Goal: Task Accomplishment & Management: Manage account settings

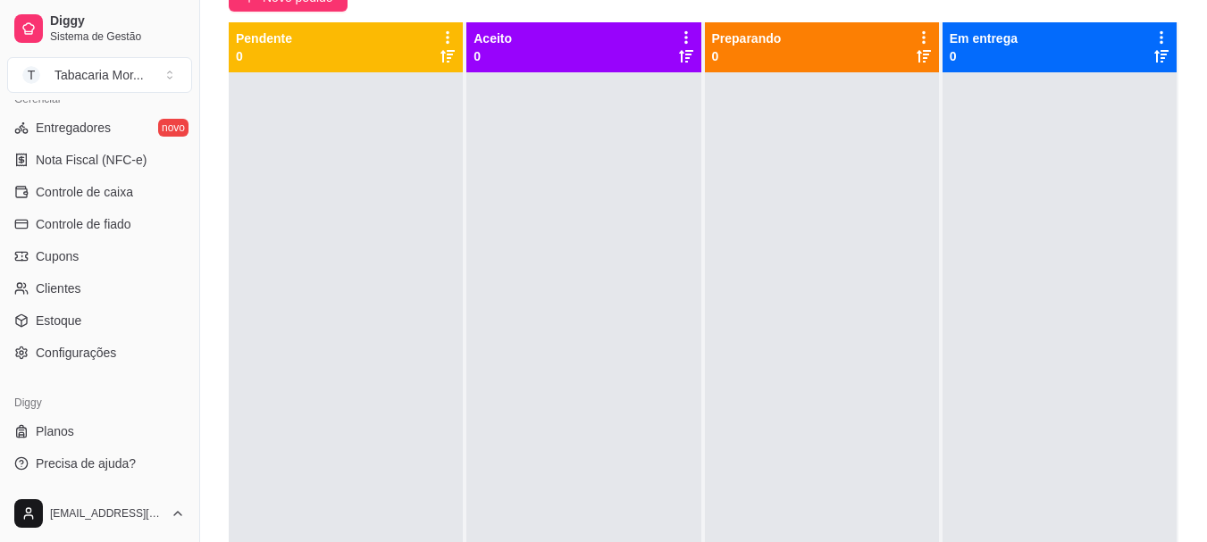
scroll to position [4, 0]
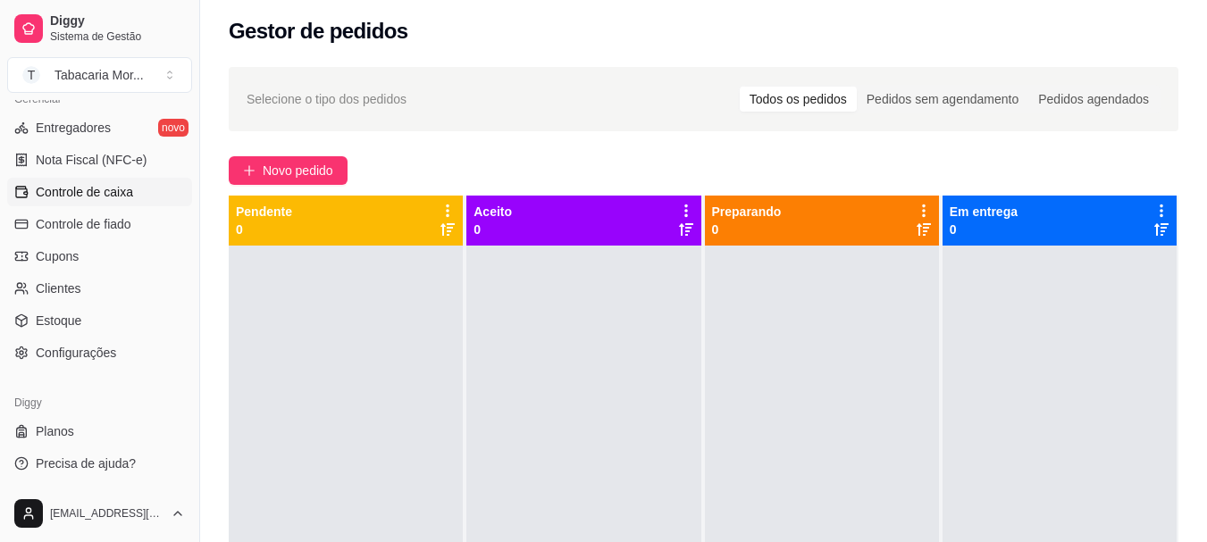
click at [75, 202] on link "Controle de caixa" at bounding box center [99, 192] width 185 height 29
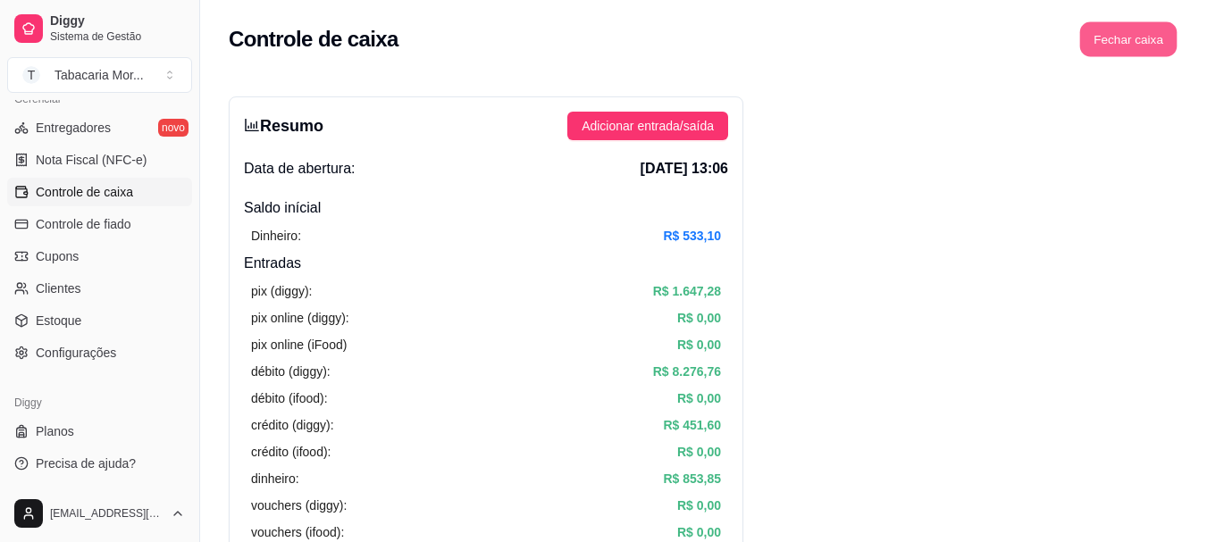
click at [1114, 41] on button "Fechar caixa" at bounding box center [1129, 39] width 97 height 35
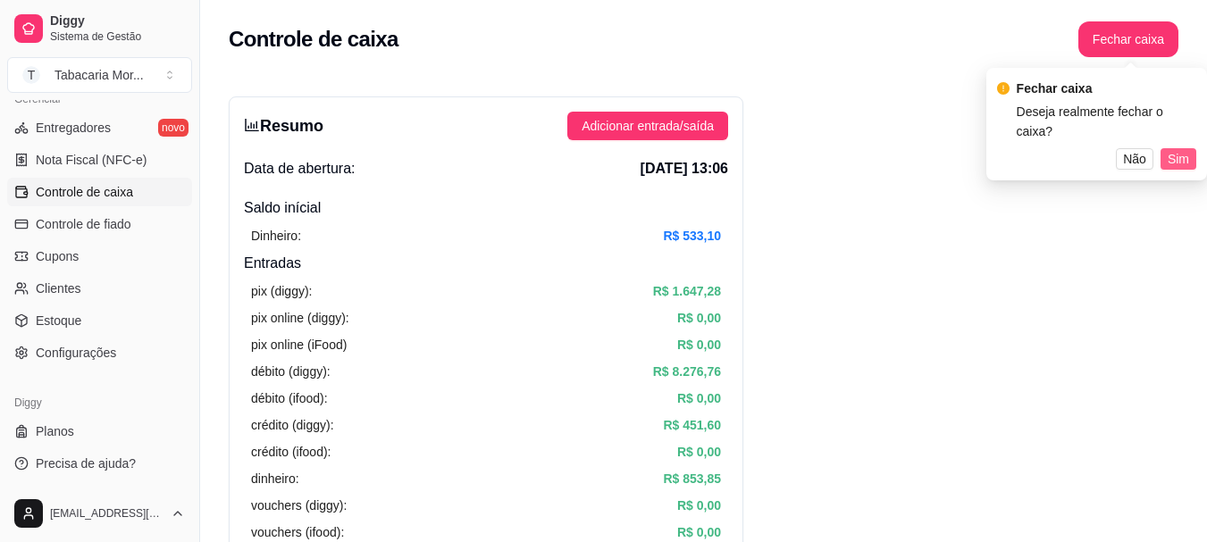
click at [1181, 149] on span "Sim" at bounding box center [1178, 159] width 21 height 20
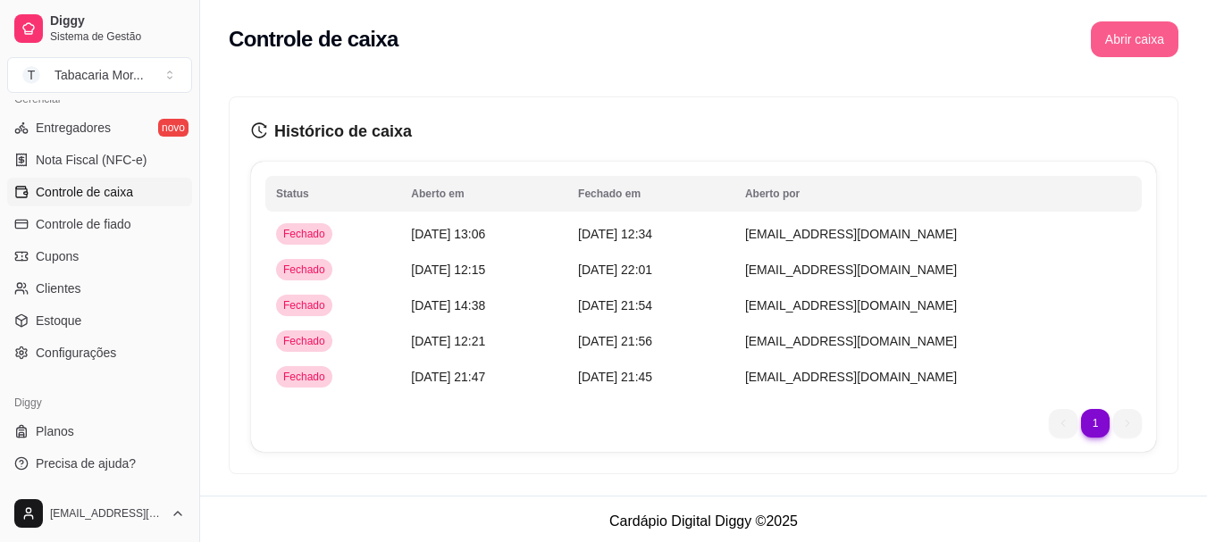
click at [1137, 52] on button "Abrir caixa" at bounding box center [1135, 39] width 88 height 36
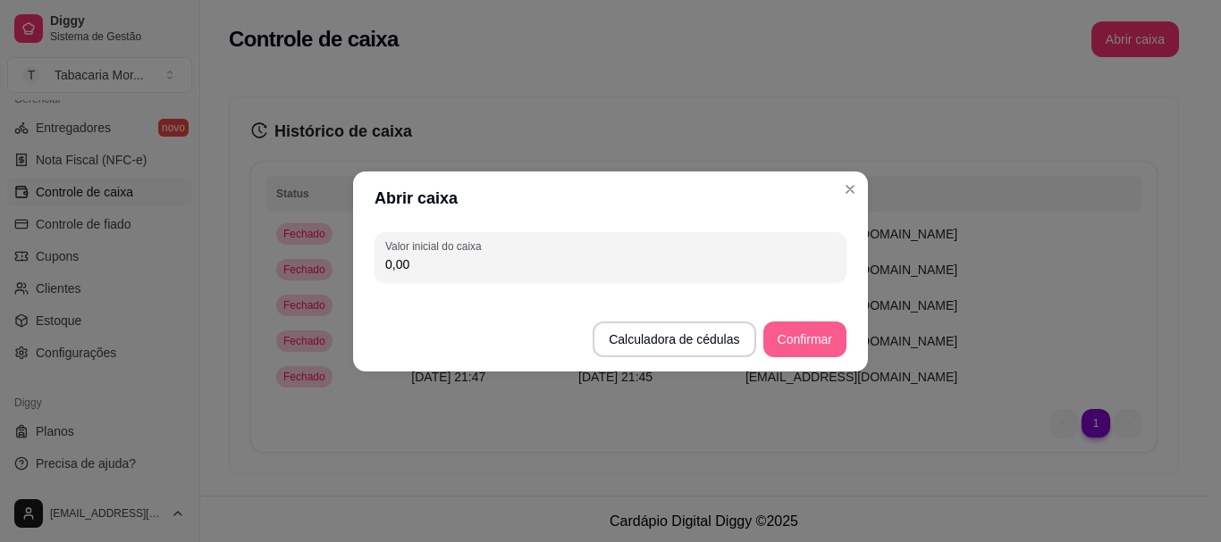
click at [836, 347] on button "Confirmar" at bounding box center [804, 340] width 83 height 36
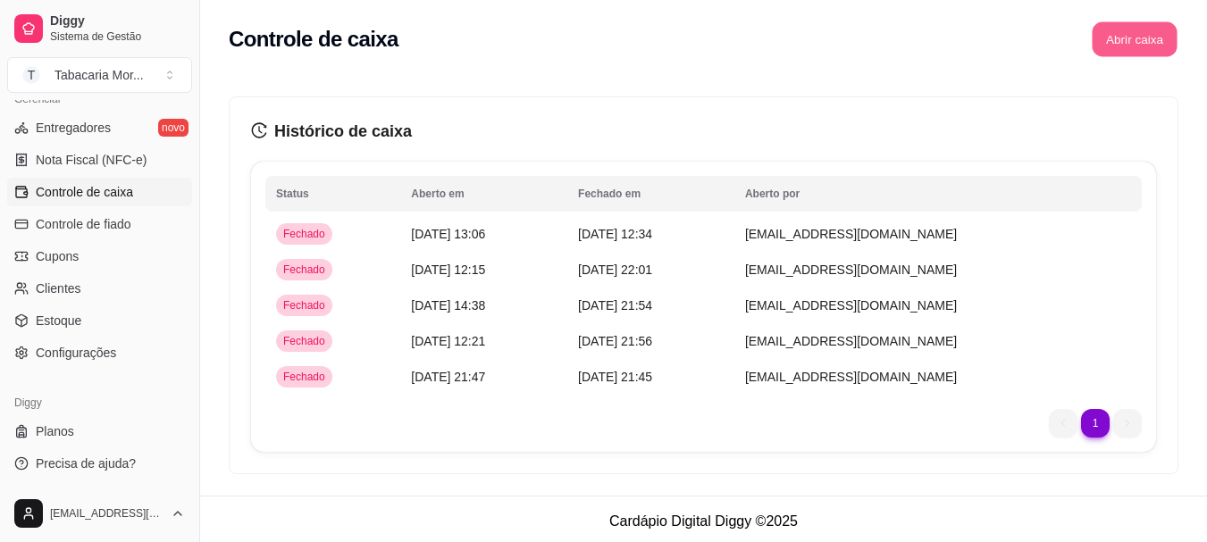
click at [1131, 35] on button "Abrir caixa" at bounding box center [1134, 39] width 85 height 35
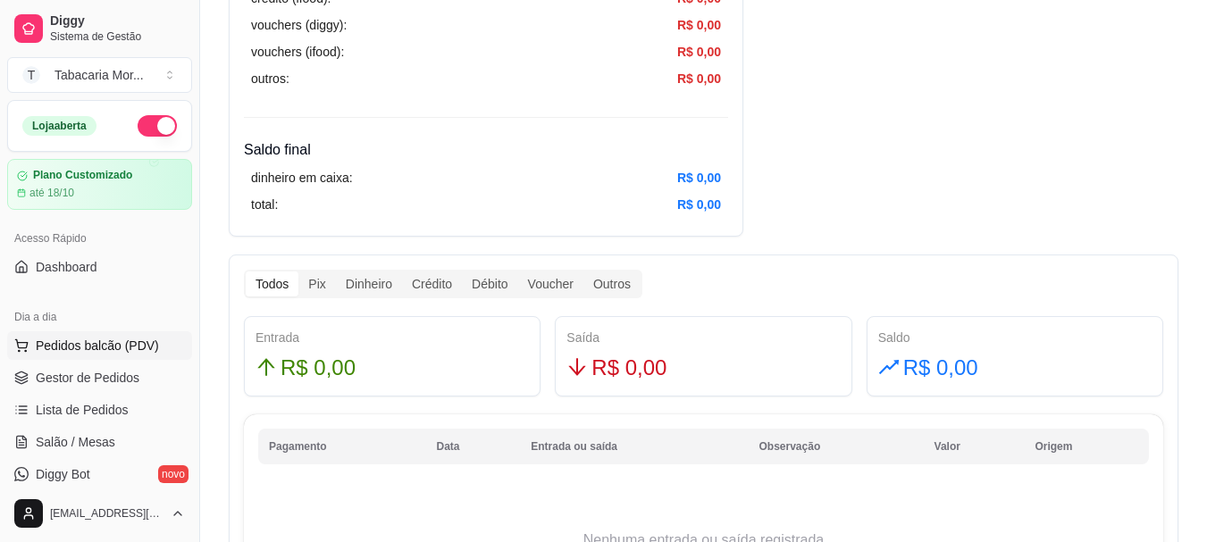
click at [105, 342] on span "Pedidos balcão (PDV)" at bounding box center [97, 346] width 123 height 18
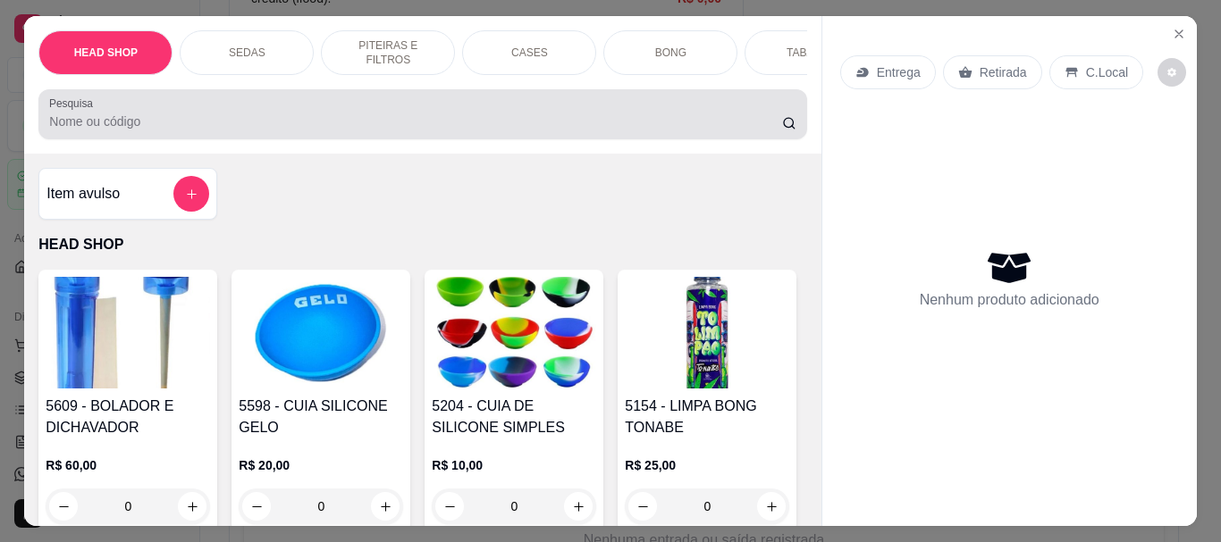
click at [122, 125] on input "Pesquisa" at bounding box center [415, 122] width 733 height 18
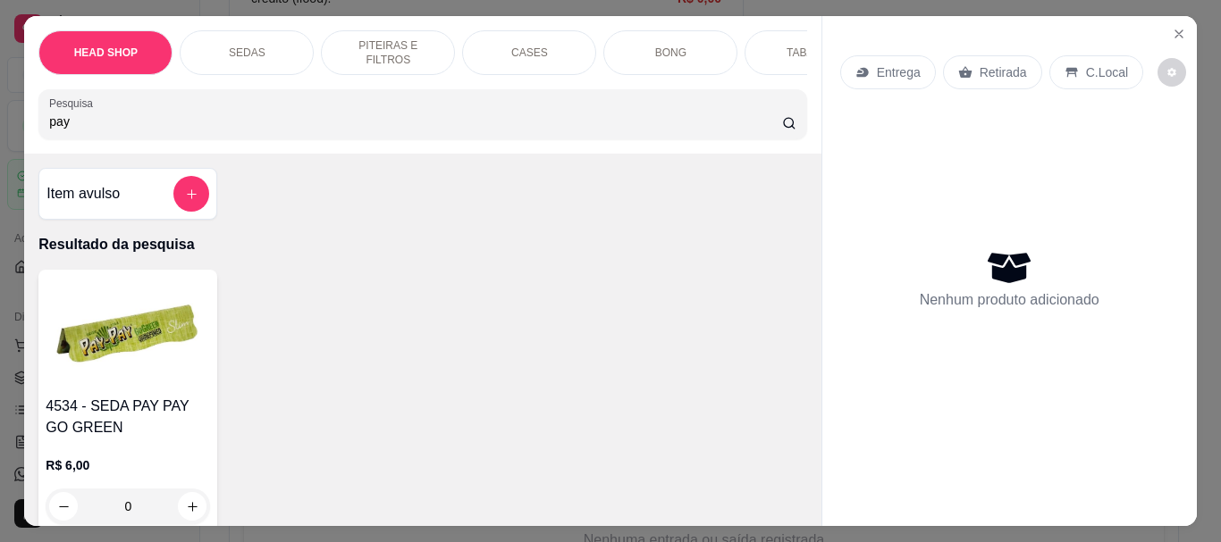
type input "pay"
click at [156, 374] on img at bounding box center [128, 333] width 164 height 112
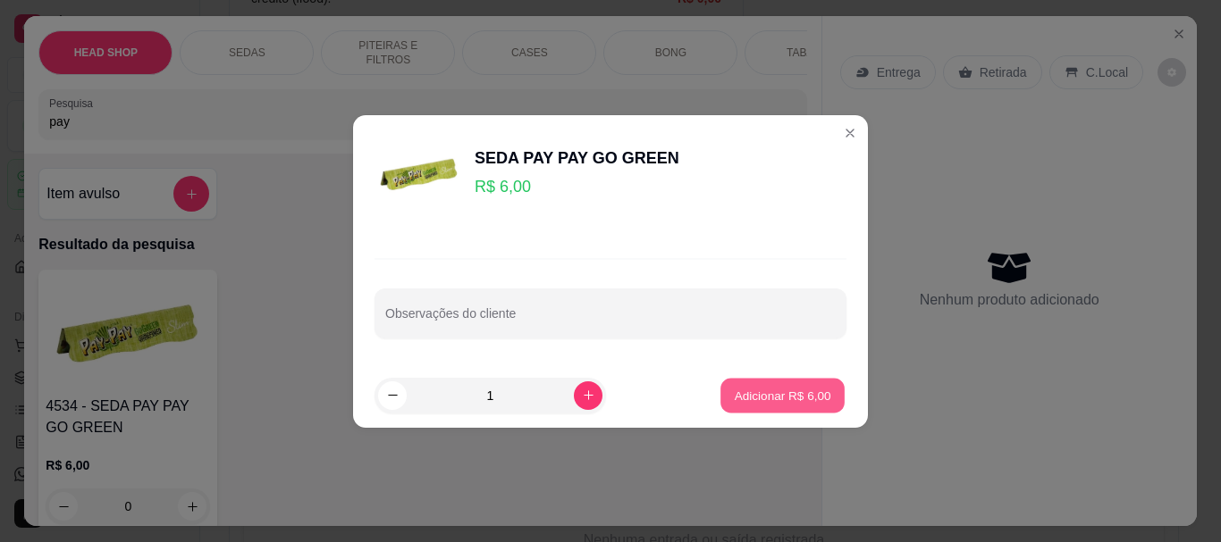
click at [734, 391] on p "Adicionar R$ 6,00" at bounding box center [782, 395] width 97 height 17
type input "1"
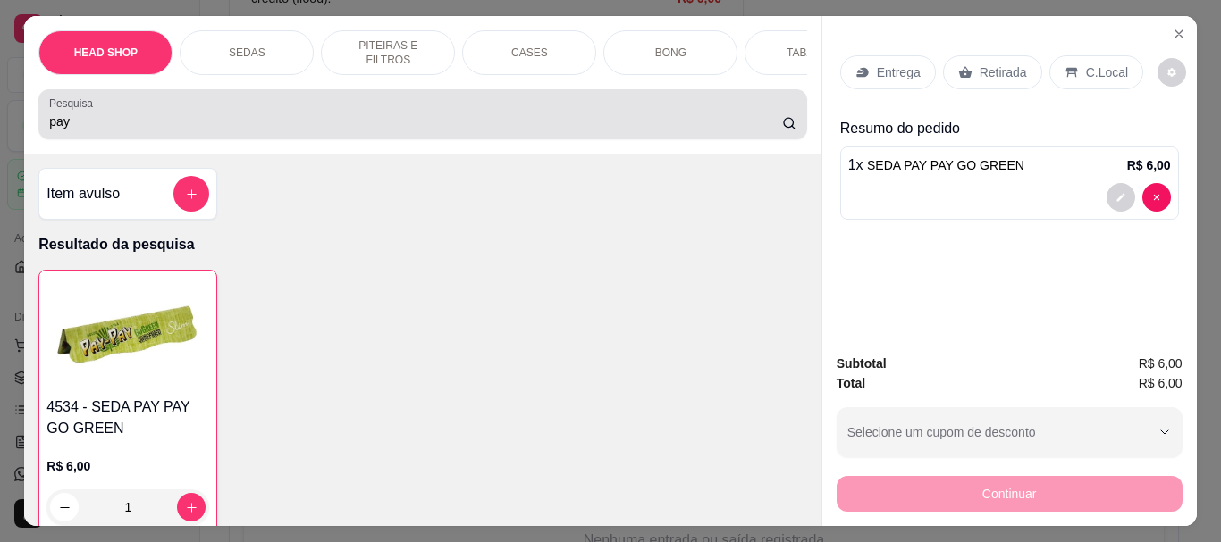
click at [80, 126] on input "pay" at bounding box center [415, 122] width 733 height 18
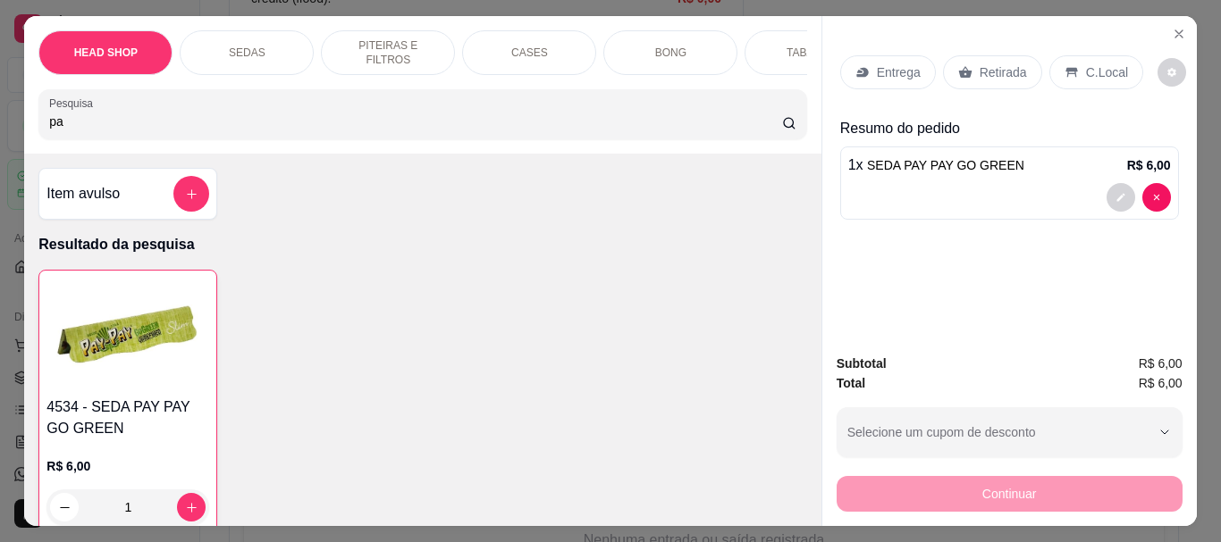
type input "p"
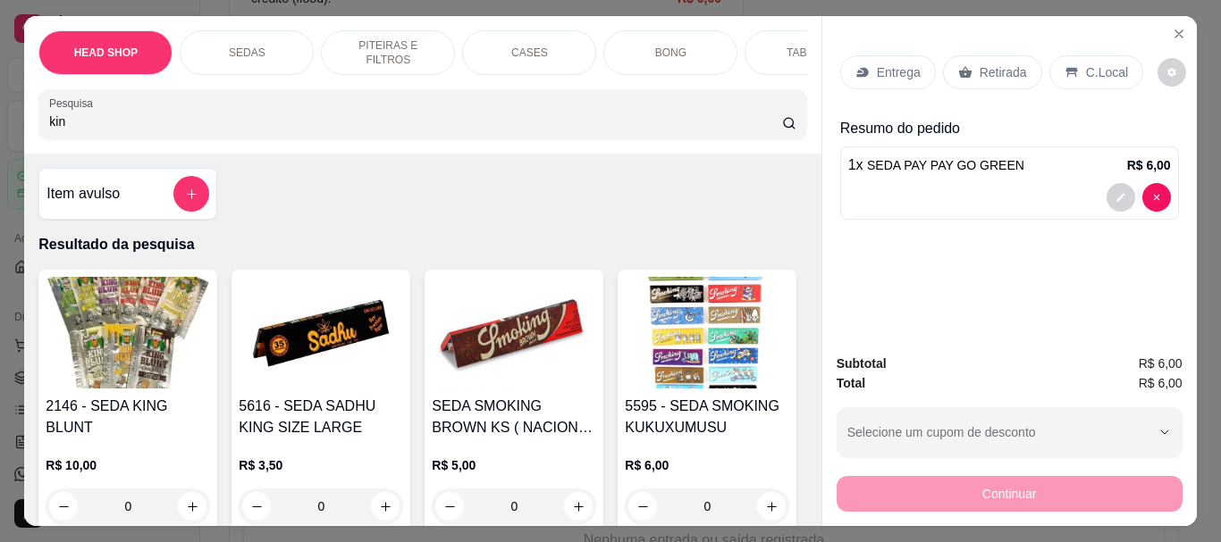
type input "kin"
click at [138, 383] on img at bounding box center [128, 333] width 164 height 112
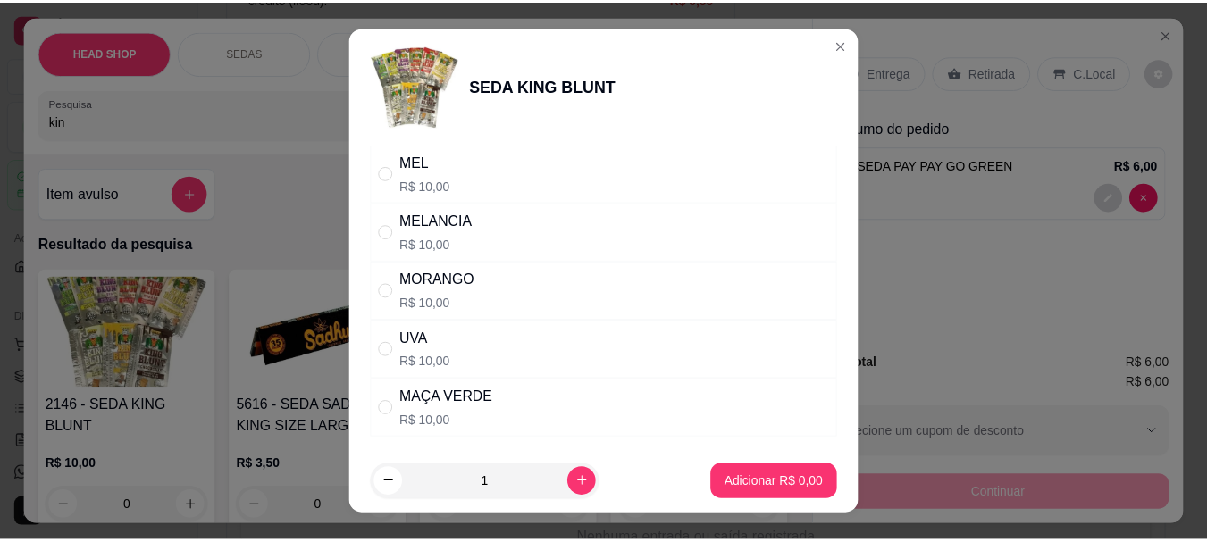
scroll to position [268, 0]
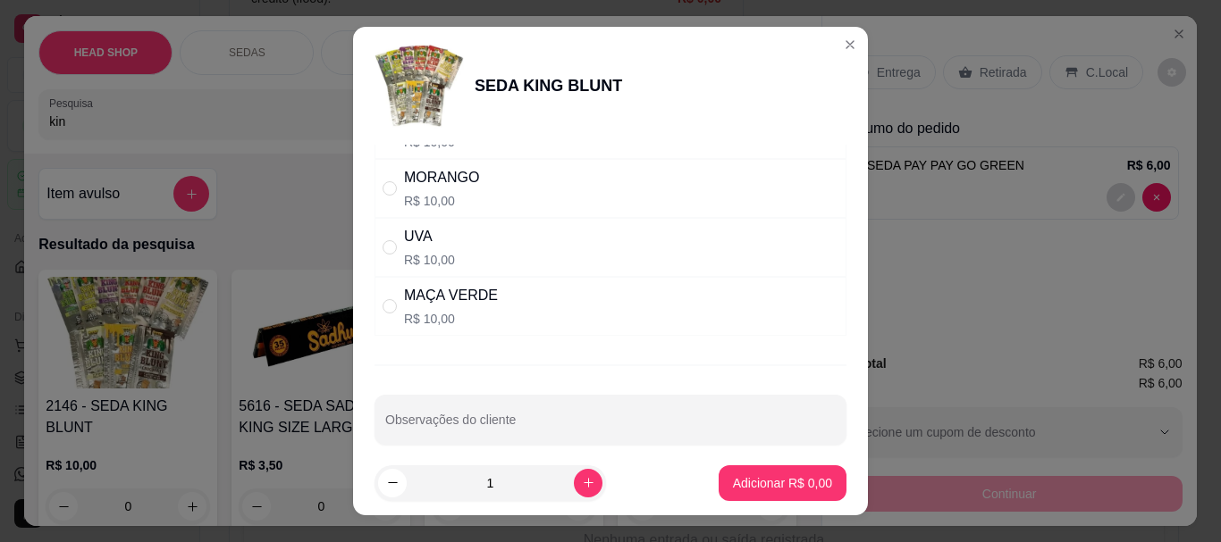
click at [404, 264] on p "R$ 10,00" at bounding box center [429, 260] width 51 height 18
radio input "true"
click at [785, 492] on button "Adicionar R$ 10,00" at bounding box center [778, 483] width 131 height 35
type input "1"
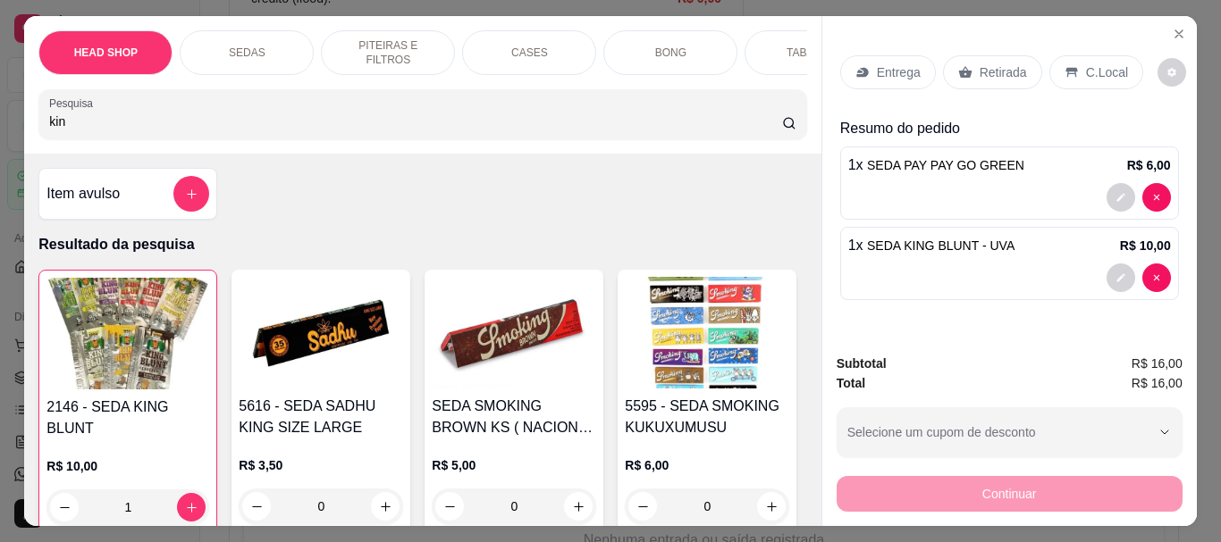
click at [980, 70] on p "Retirada" at bounding box center [1003, 72] width 47 height 18
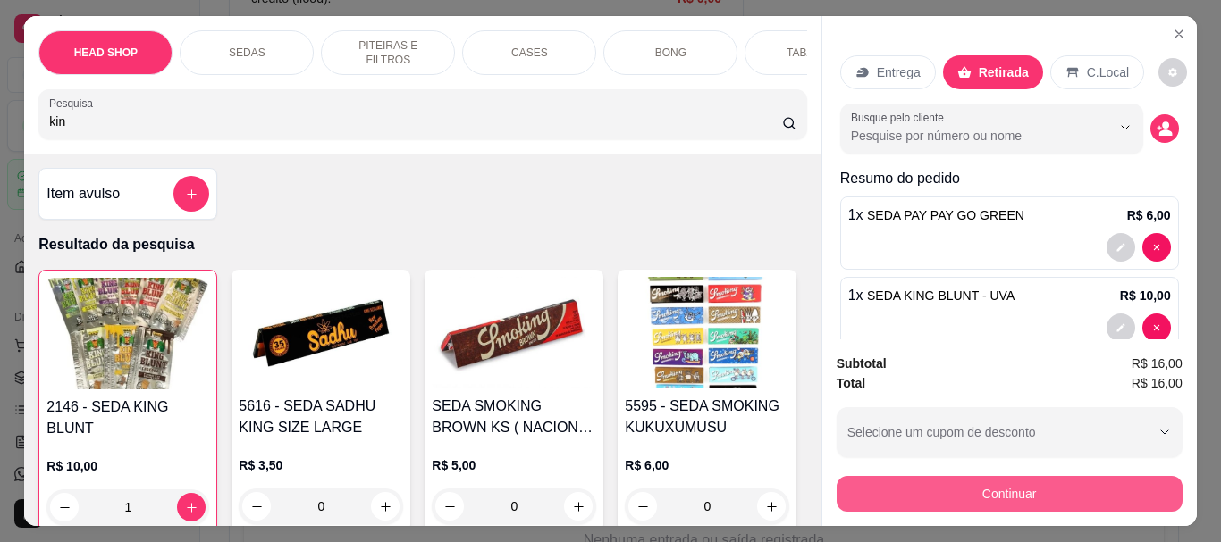
click at [876, 478] on button "Continuar" at bounding box center [1010, 494] width 346 height 36
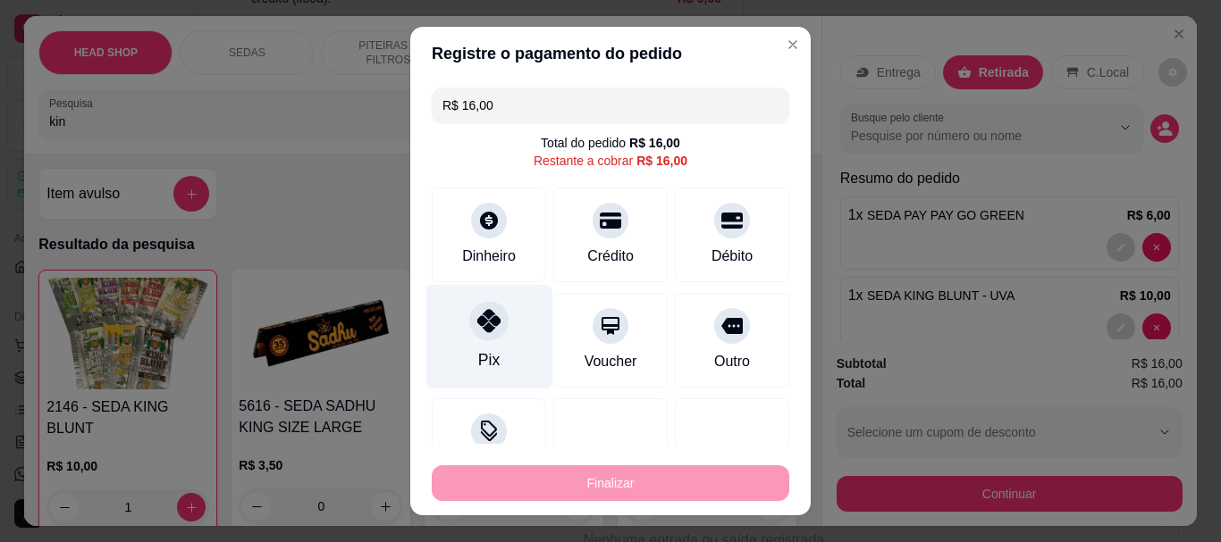
click at [492, 331] on div at bounding box center [488, 321] width 39 height 39
type input "R$ 0,00"
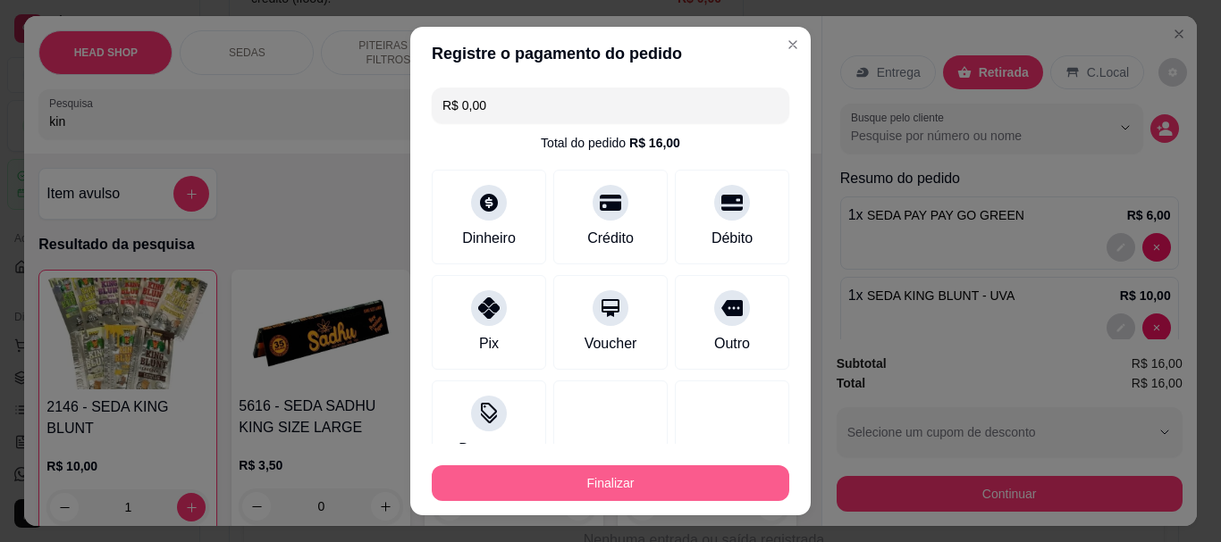
click at [524, 481] on button "Finalizar" at bounding box center [610, 484] width 357 height 36
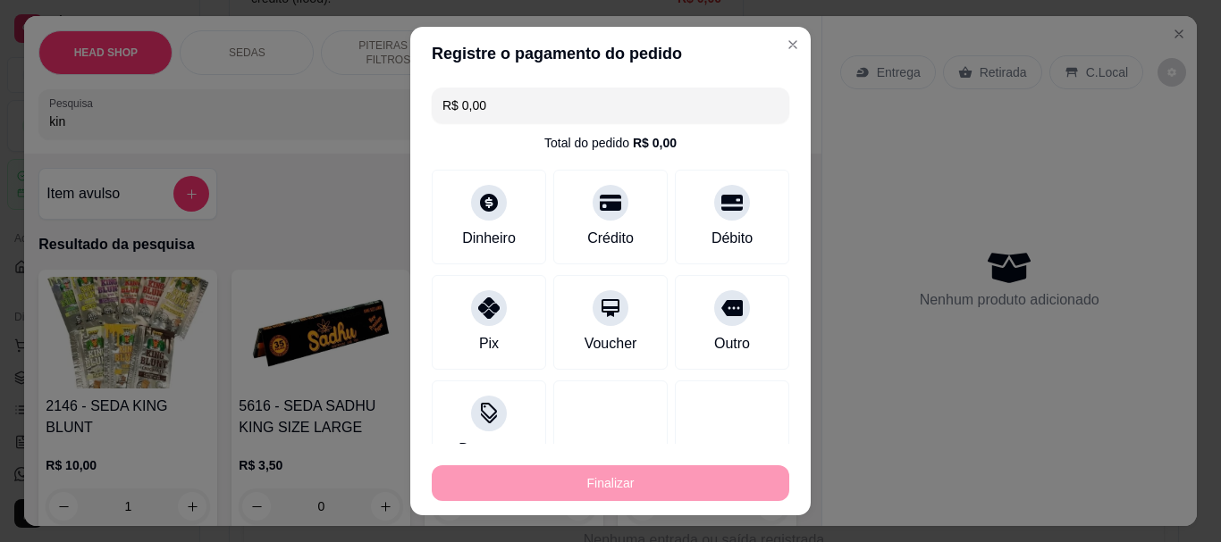
type input "0"
type input "-R$ 16,00"
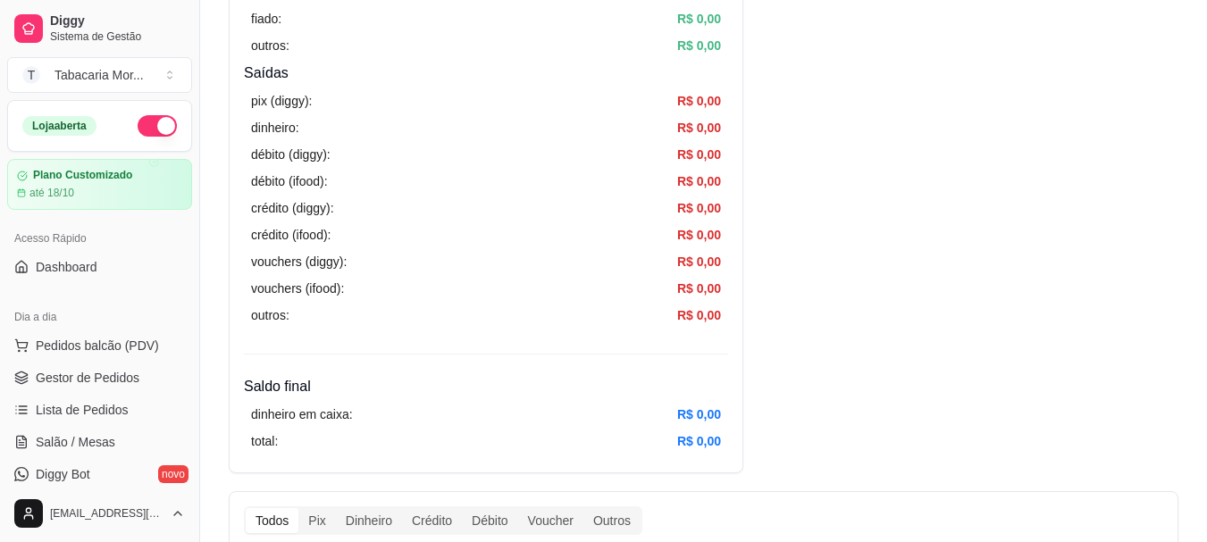
scroll to position [268, 0]
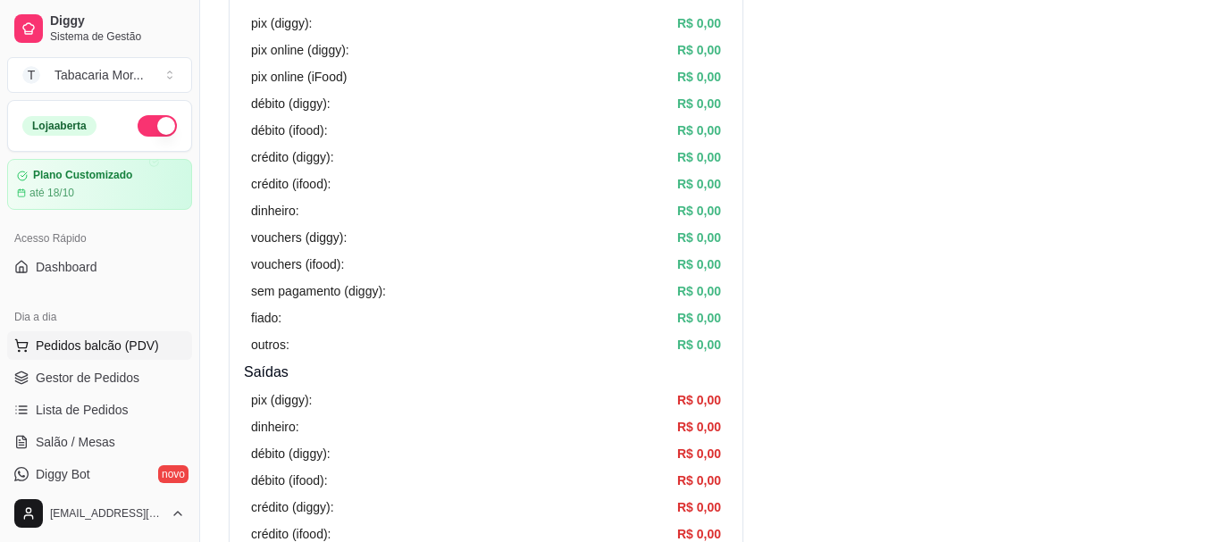
click at [42, 338] on span "Pedidos balcão (PDV)" at bounding box center [97, 346] width 123 height 18
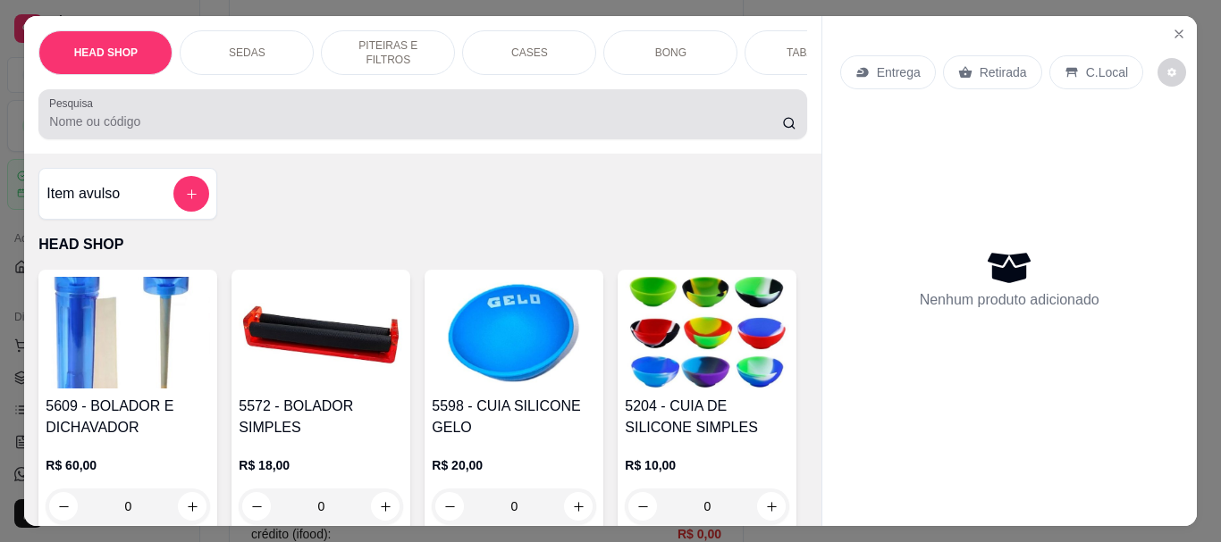
click at [115, 122] on input "Pesquisa" at bounding box center [415, 122] width 733 height 18
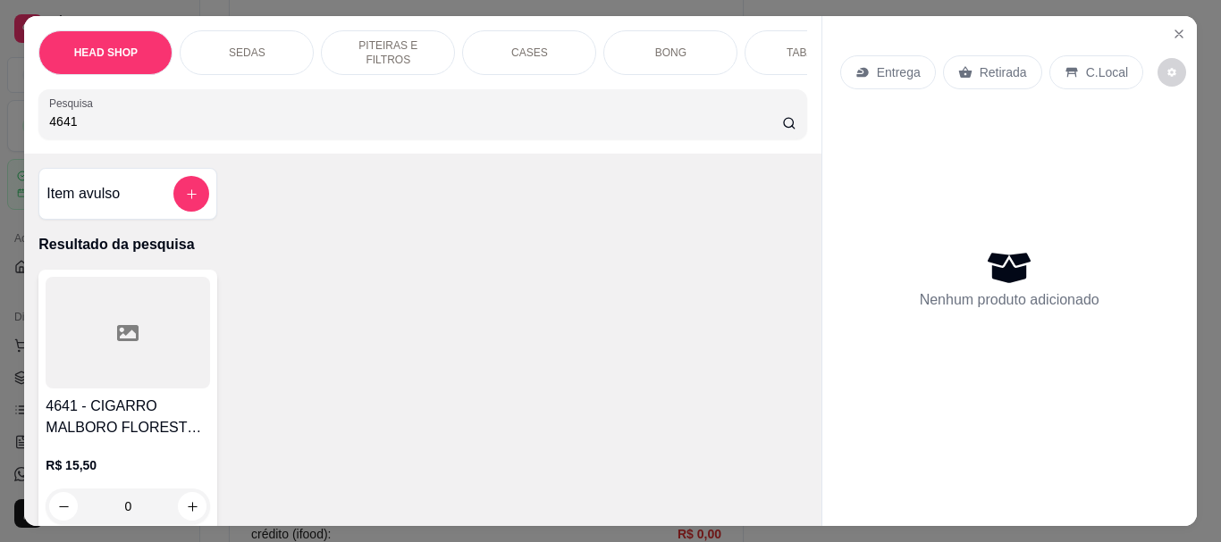
type input "4641"
click at [122, 319] on div at bounding box center [128, 333] width 164 height 112
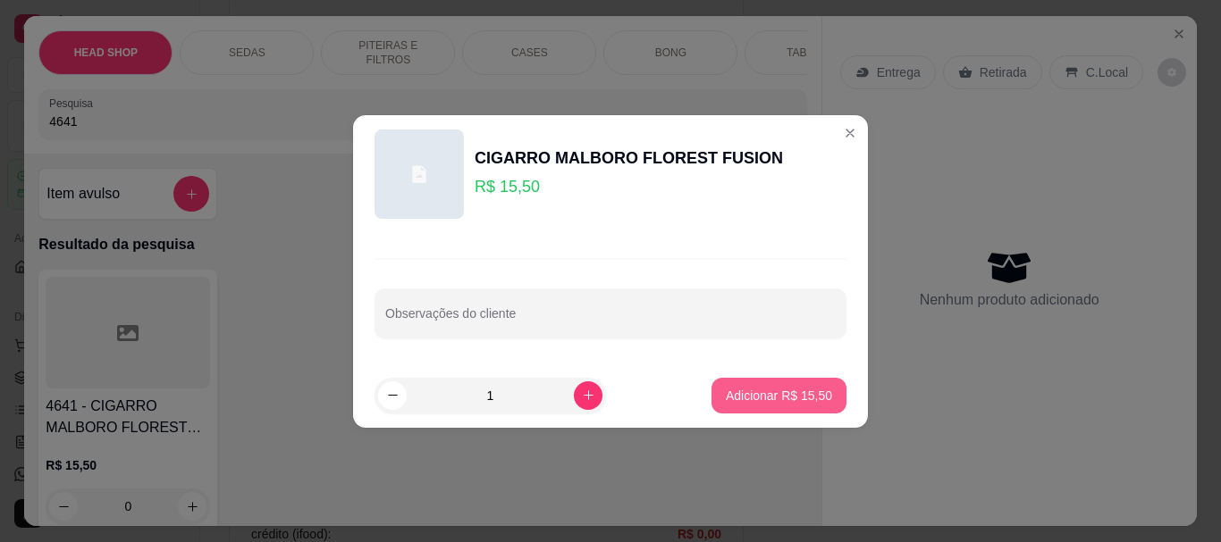
click at [792, 383] on button "Adicionar R$ 15,50" at bounding box center [778, 396] width 135 height 36
type input "1"
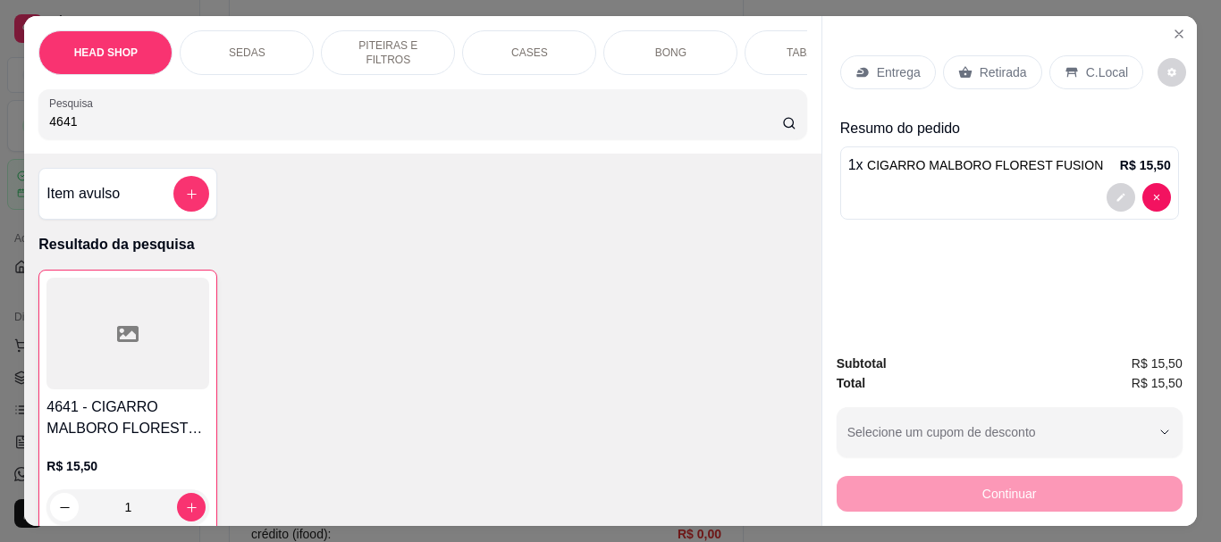
click at [980, 63] on p "Retirada" at bounding box center [1003, 72] width 47 height 18
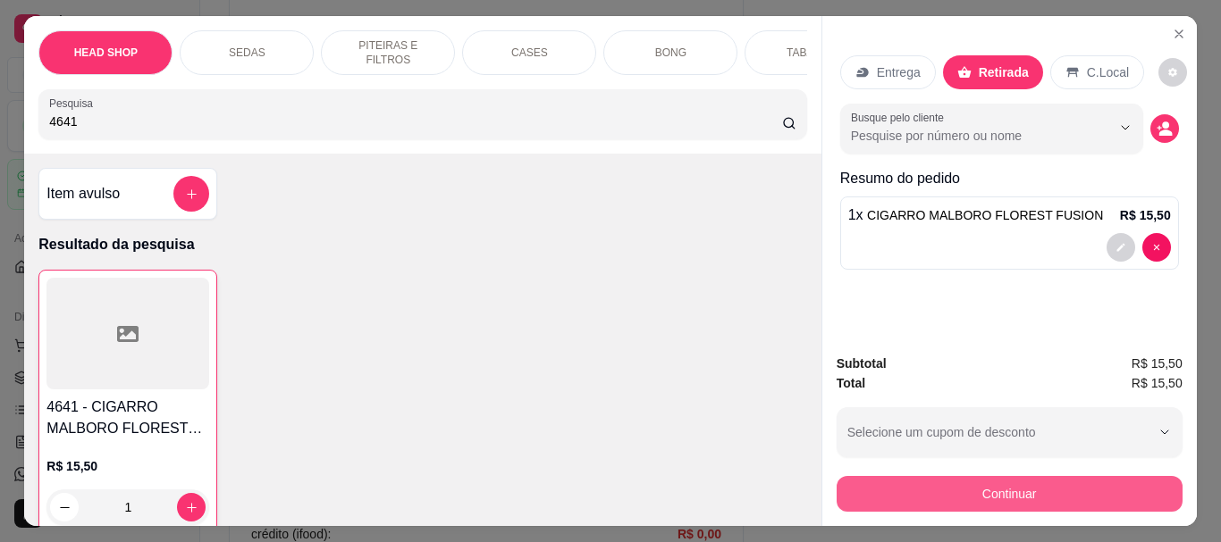
click at [878, 485] on button "Continuar" at bounding box center [1010, 494] width 346 height 36
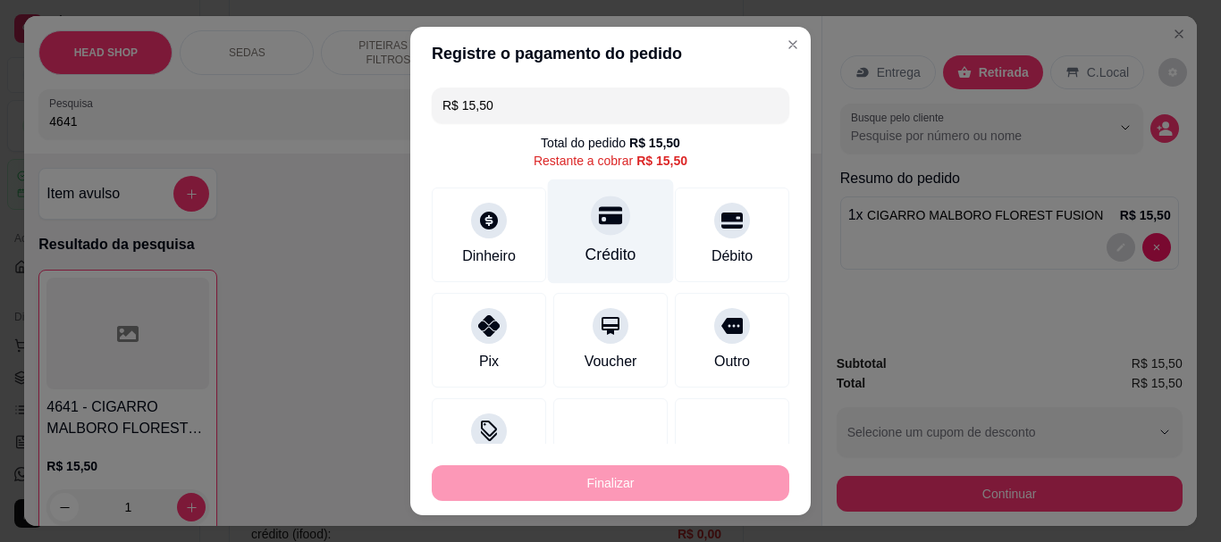
click at [613, 235] on div "Crédito" at bounding box center [611, 232] width 126 height 105
type input "R$ 0,00"
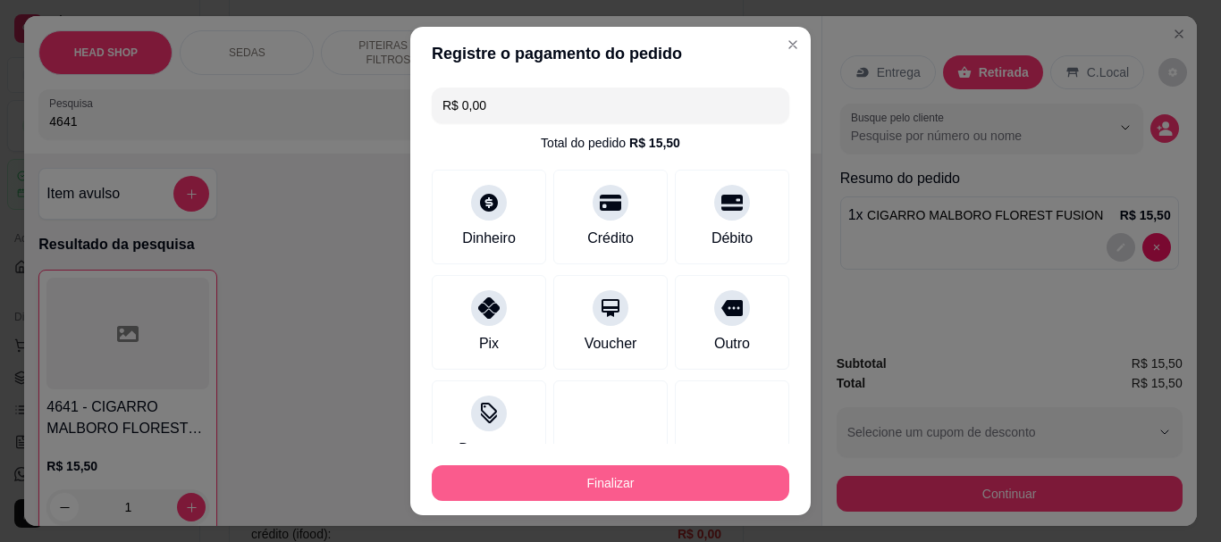
click at [584, 479] on button "Finalizar" at bounding box center [610, 484] width 357 height 36
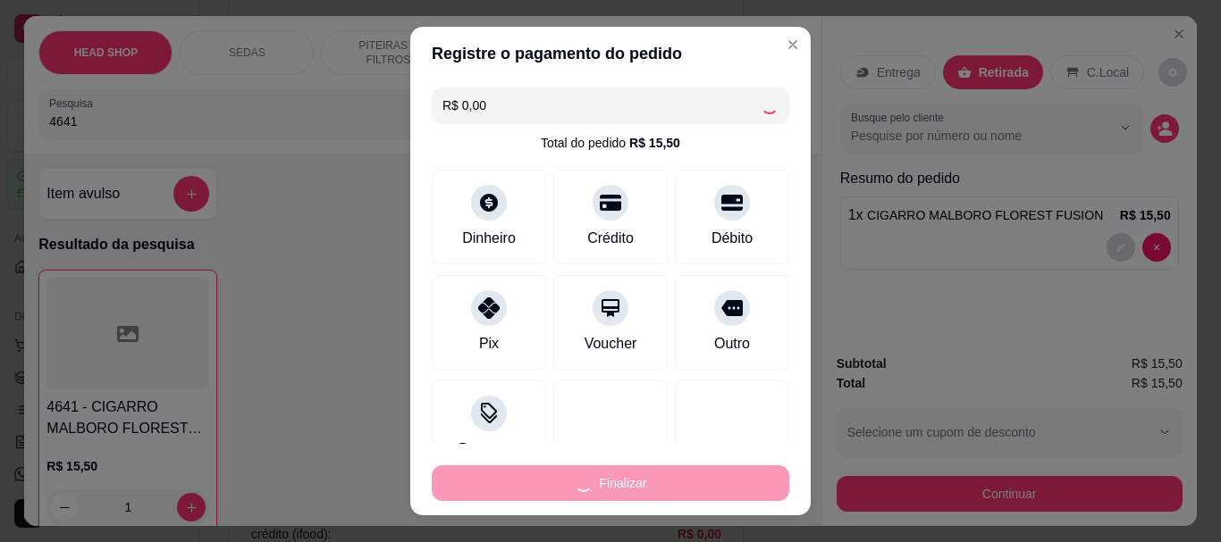
type input "0"
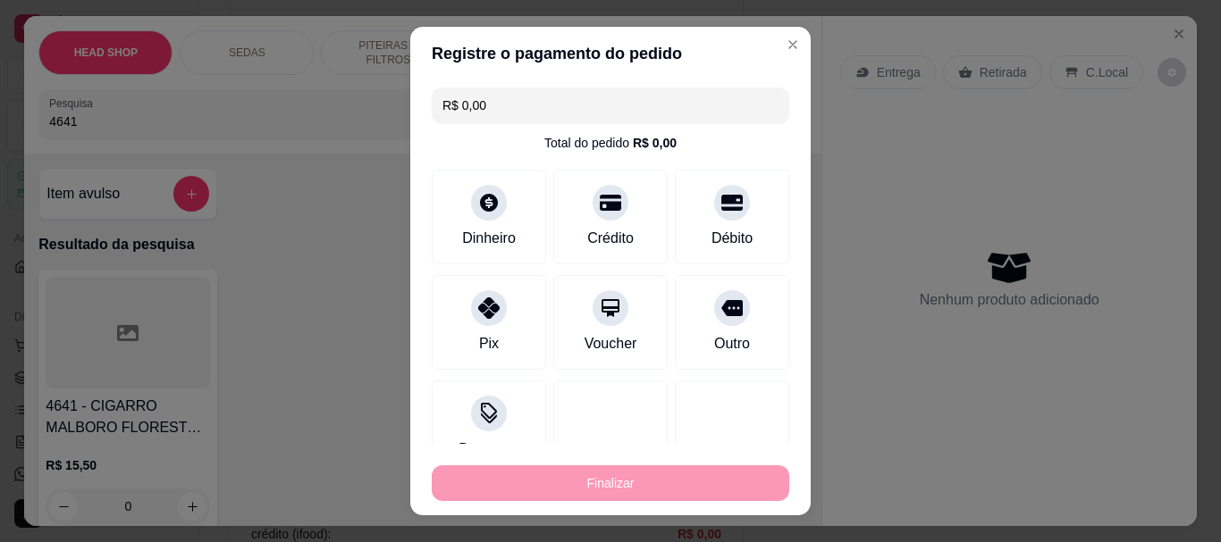
type input "-R$ 15,50"
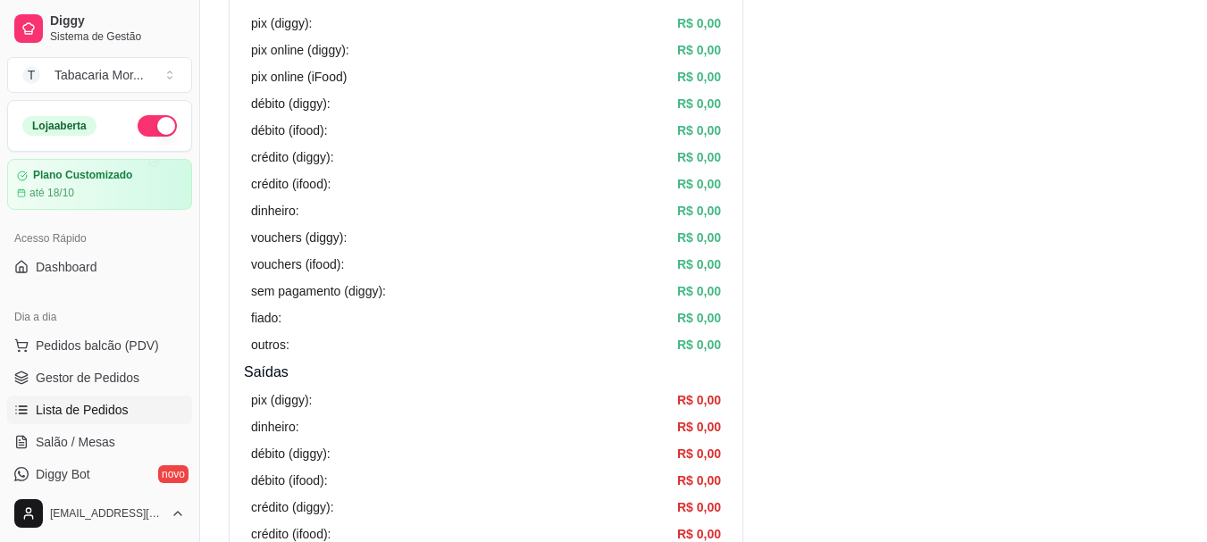
click at [105, 407] on span "Lista de Pedidos" at bounding box center [82, 410] width 93 height 18
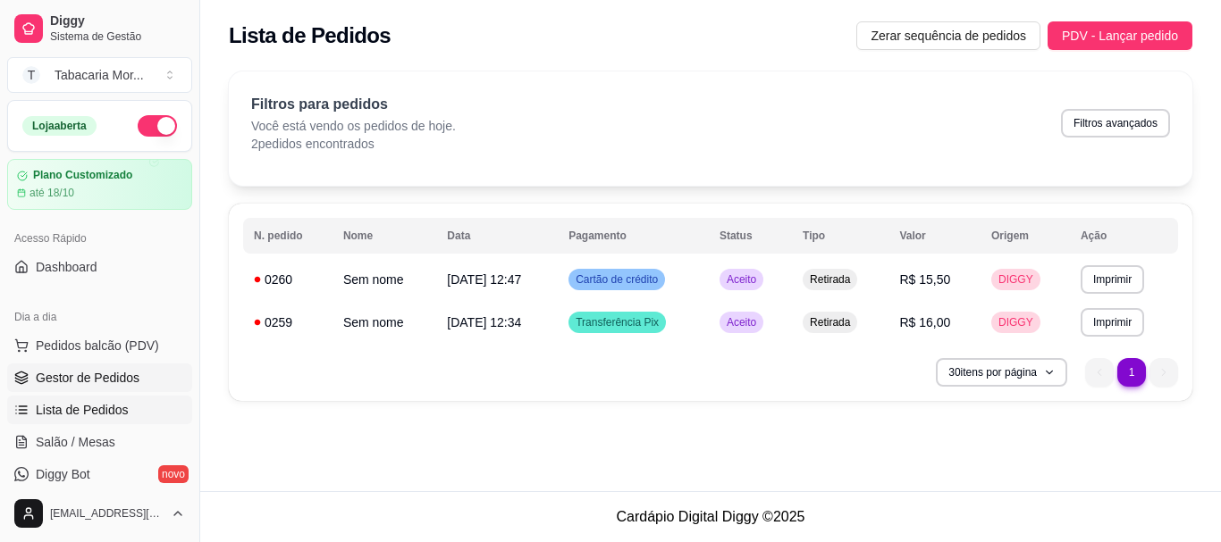
click at [96, 373] on span "Gestor de Pedidos" at bounding box center [88, 378] width 104 height 18
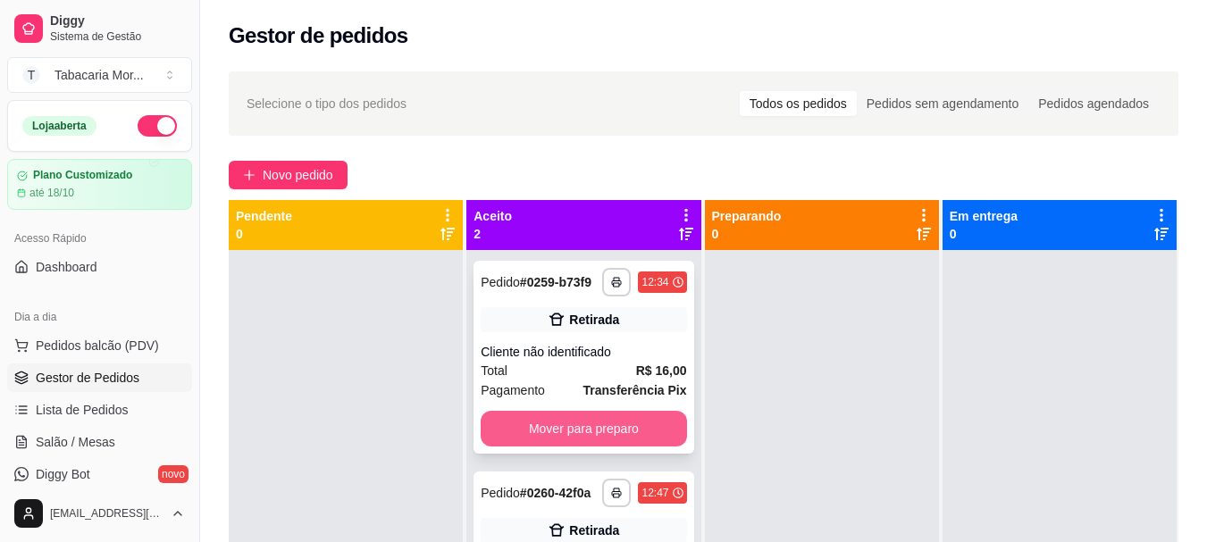
click at [588, 431] on button "Mover para preparo" at bounding box center [584, 429] width 206 height 36
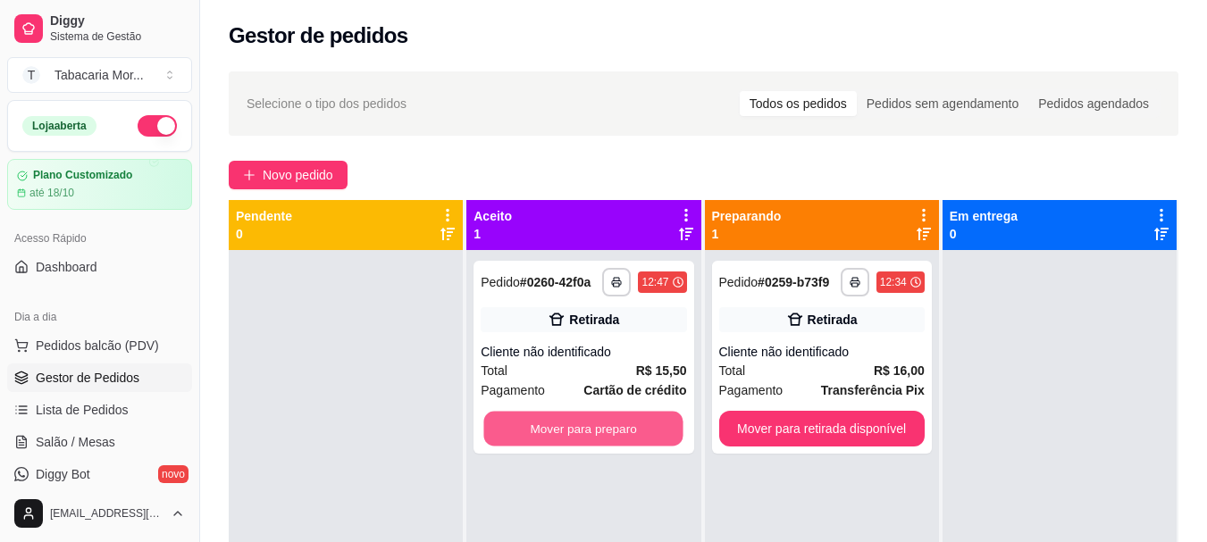
click at [588, 431] on button "Mover para preparo" at bounding box center [583, 429] width 199 height 35
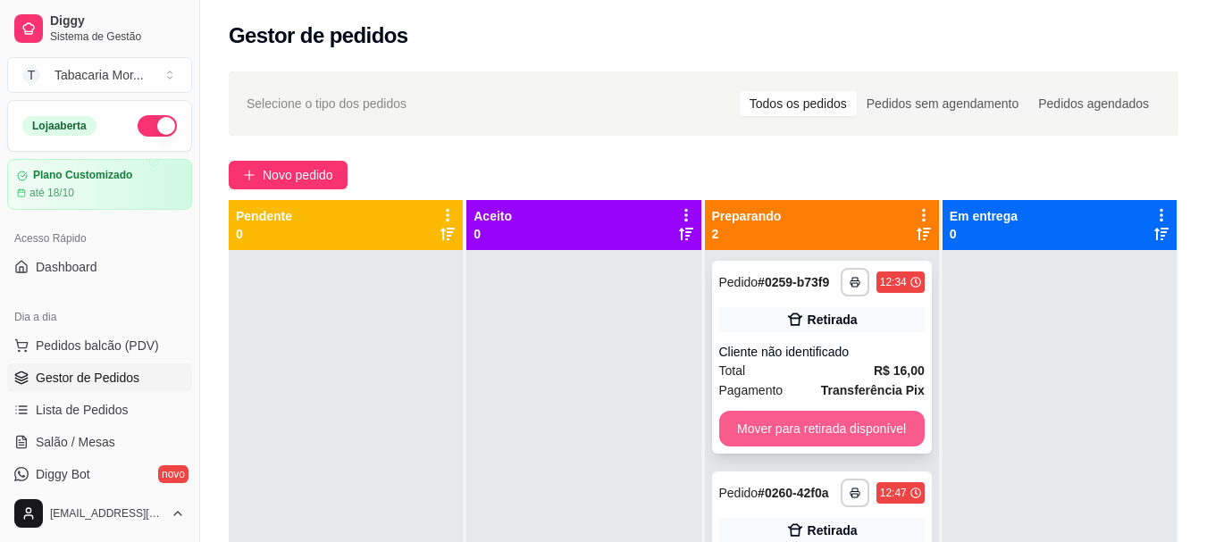
click at [846, 434] on button "Mover para retirada disponível" at bounding box center [822, 429] width 206 height 36
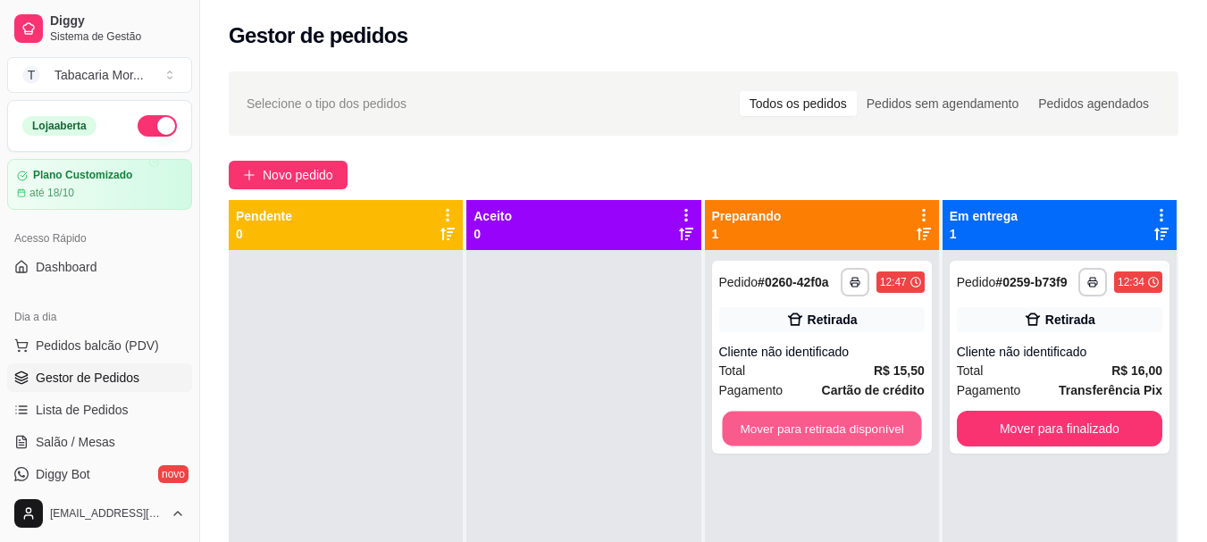
click at [846, 434] on button "Mover para retirada disponível" at bounding box center [821, 429] width 199 height 35
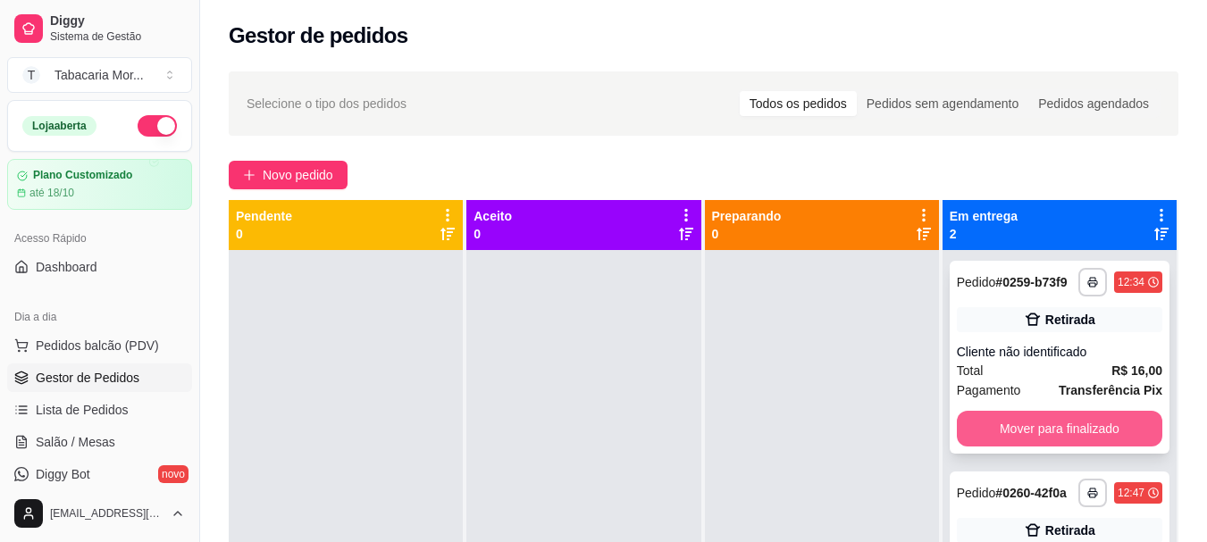
click at [990, 417] on button "Mover para finalizado" at bounding box center [1060, 429] width 206 height 36
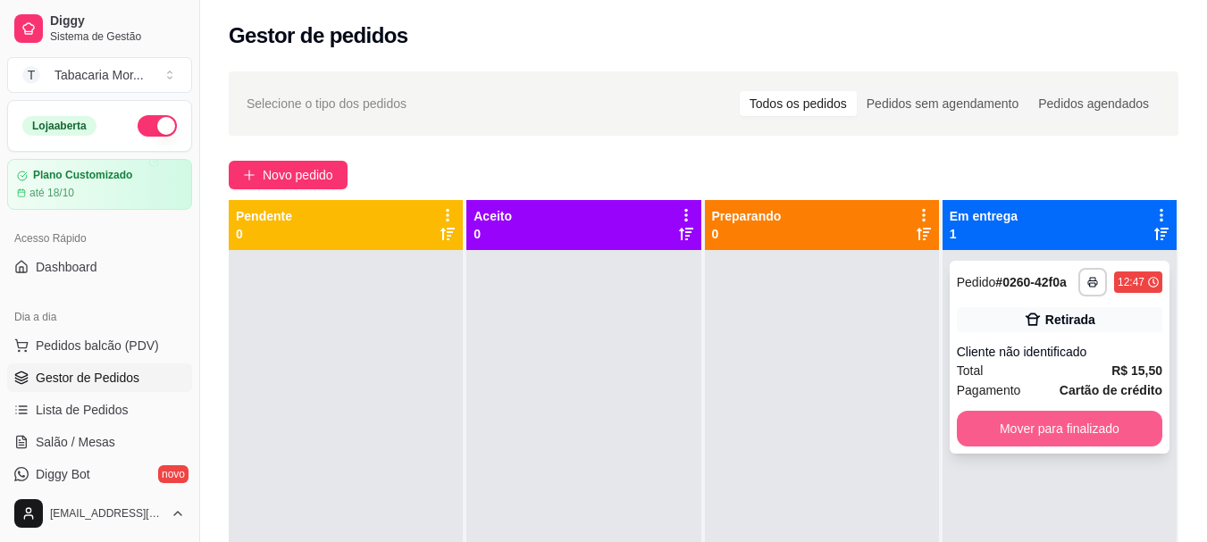
click at [989, 427] on button "Mover para finalizado" at bounding box center [1060, 429] width 206 height 36
